Goal: Communication & Community: Participate in discussion

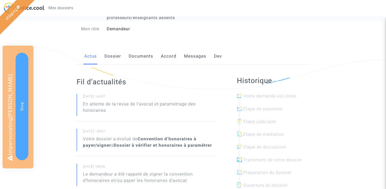
scroll to position [42, 0]
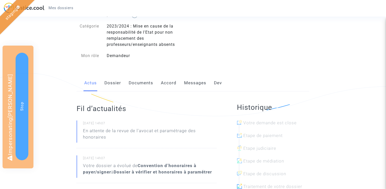
click at [185, 78] on link "Messages" at bounding box center [195, 83] width 22 height 17
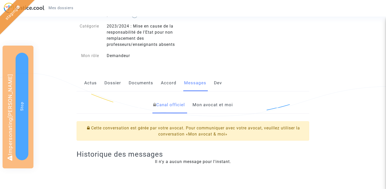
click at [227, 107] on link "Mon avocat et moi" at bounding box center [212, 105] width 40 height 17
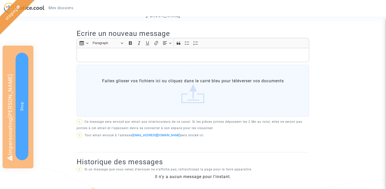
scroll to position [169, 0]
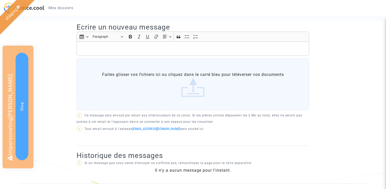
click at [163, 54] on div "Rich Text Editor, main" at bounding box center [193, 49] width 232 height 14
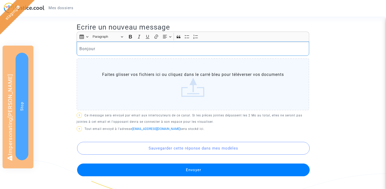
click at [163, 169] on button "Envoyer" at bounding box center [193, 170] width 232 height 13
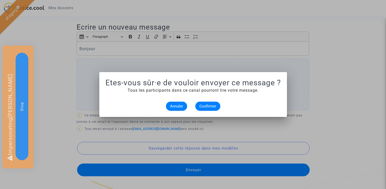
scroll to position [0, 0]
click at [210, 103] on button "Confirmer" at bounding box center [207, 106] width 25 height 9
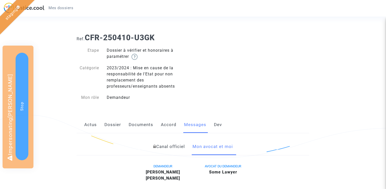
click at [162, 147] on link "Canal officiel" at bounding box center [169, 147] width 32 height 17
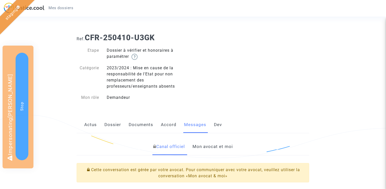
click at [223, 147] on link "Mon avocat et moi" at bounding box center [212, 147] width 40 height 17
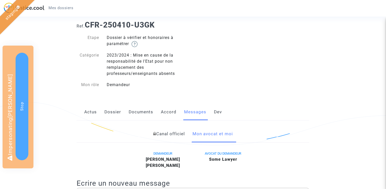
scroll to position [9, 0]
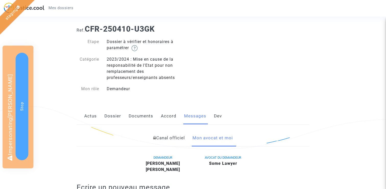
click at [89, 117] on link "Actus" at bounding box center [90, 116] width 13 height 17
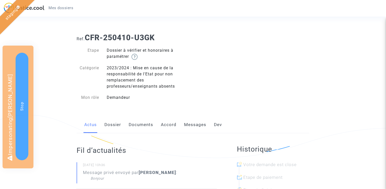
click at [189, 126] on link "Messages" at bounding box center [195, 125] width 22 height 17
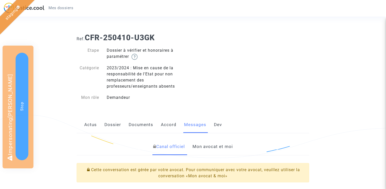
scroll to position [1, 0]
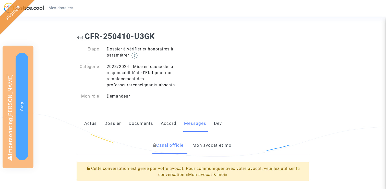
click at [226, 145] on link "Mon avocat et moi" at bounding box center [212, 145] width 40 height 17
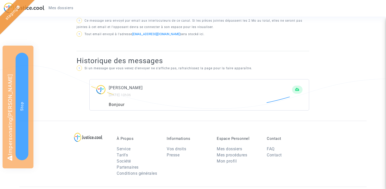
scroll to position [258, 0]
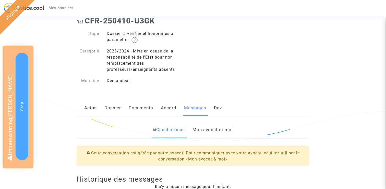
click at [217, 135] on link "Mon avocat et moi" at bounding box center [212, 130] width 40 height 17
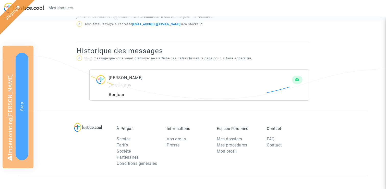
scroll to position [273, 0]
